Goal: Feedback & Contribution: Contribute content

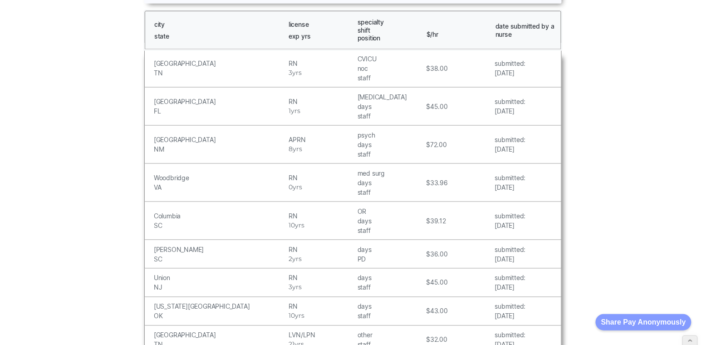
scroll to position [259, 0]
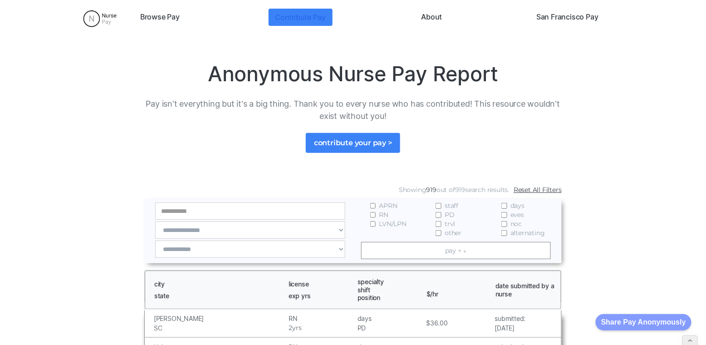
click at [298, 15] on link "Contribute Pay" at bounding box center [301, 17] width 64 height 17
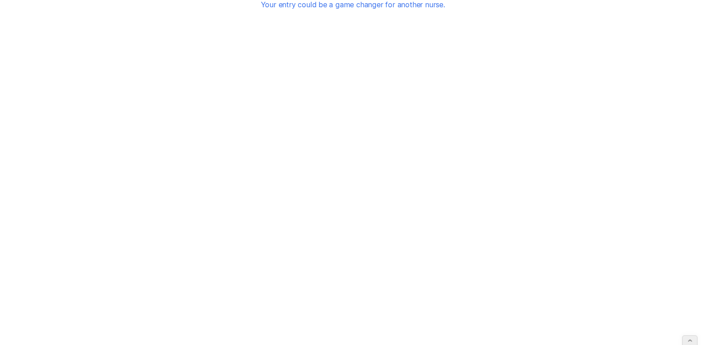
scroll to position [99, 0]
